Goal: Task Accomplishment & Management: Use online tool/utility

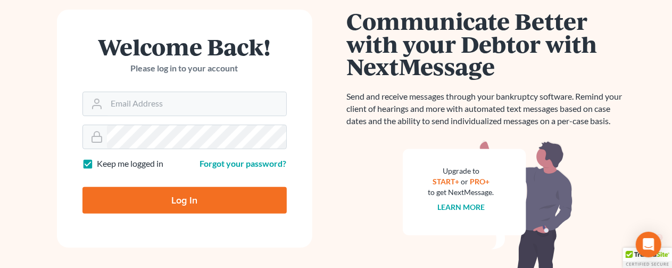
scroll to position [106, 0]
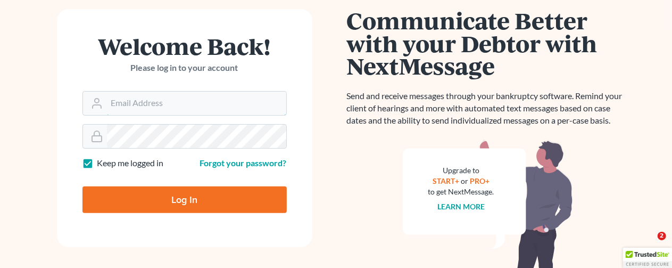
type input "[EMAIL_ADDRESS][DOMAIN_NAME]"
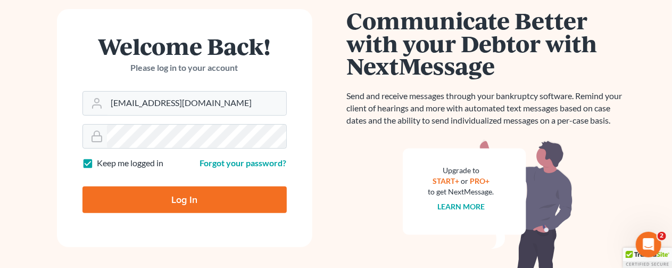
scroll to position [0, 0]
click at [146, 187] on input "Log In" at bounding box center [184, 199] width 204 height 27
type input "Thinking..."
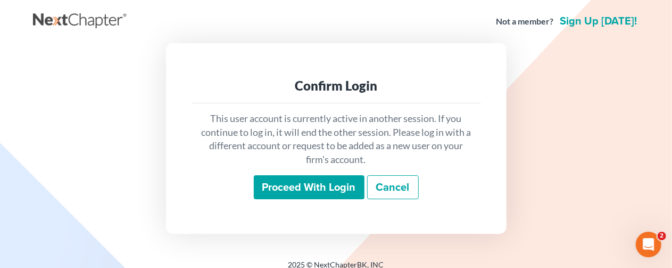
click at [295, 183] on input "Proceed with login" at bounding box center [309, 187] width 111 height 24
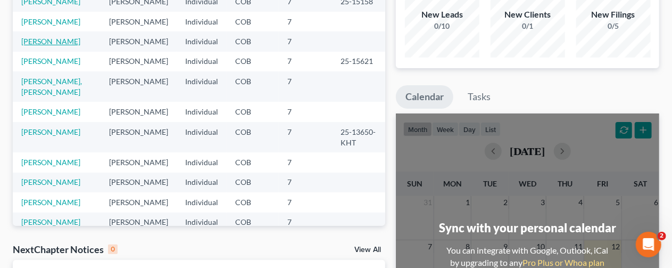
click at [38, 40] on link "Goldis, Marcey" at bounding box center [50, 41] width 59 height 9
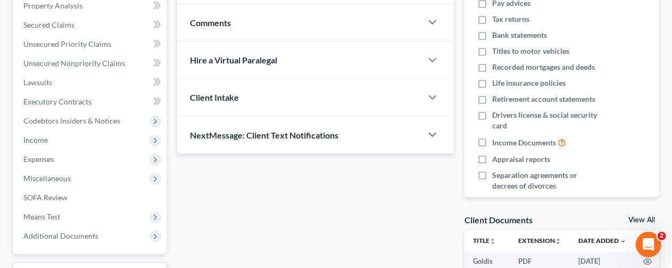
scroll to position [214, 0]
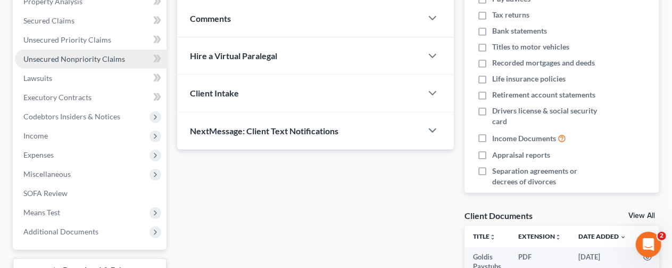
click at [47, 54] on span "Unsecured Nonpriority Claims" at bounding box center [74, 58] width 102 height 9
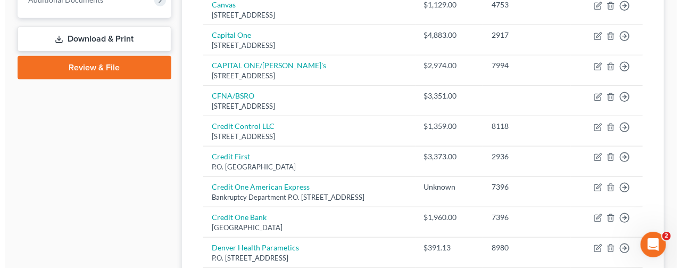
scroll to position [463, 0]
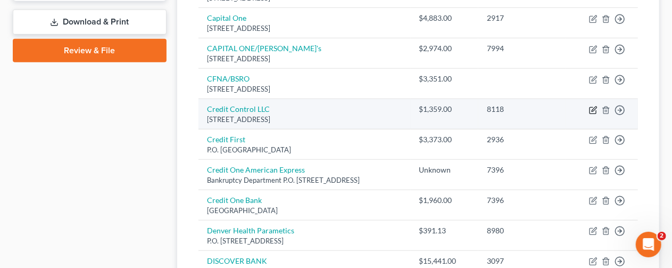
click at [592, 108] on icon "button" at bounding box center [594, 108] width 5 height 5
select select "26"
select select "1"
select select "0"
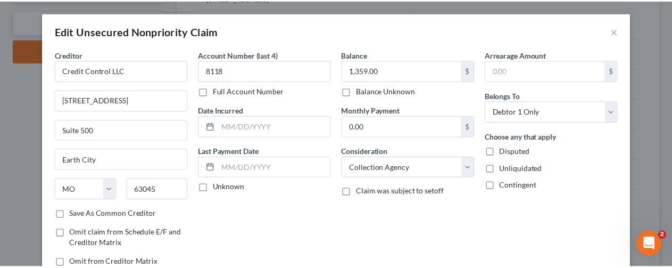
scroll to position [104, 0]
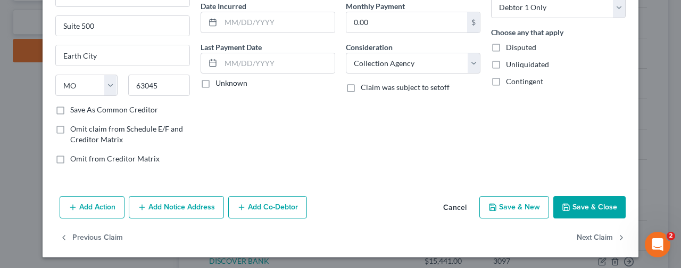
click at [584, 201] on button "Save & Close" at bounding box center [590, 207] width 72 height 22
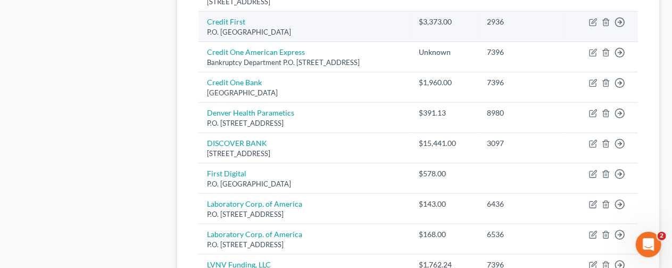
scroll to position [463, 0]
